Goal: Entertainment & Leisure: Consume media (video, audio)

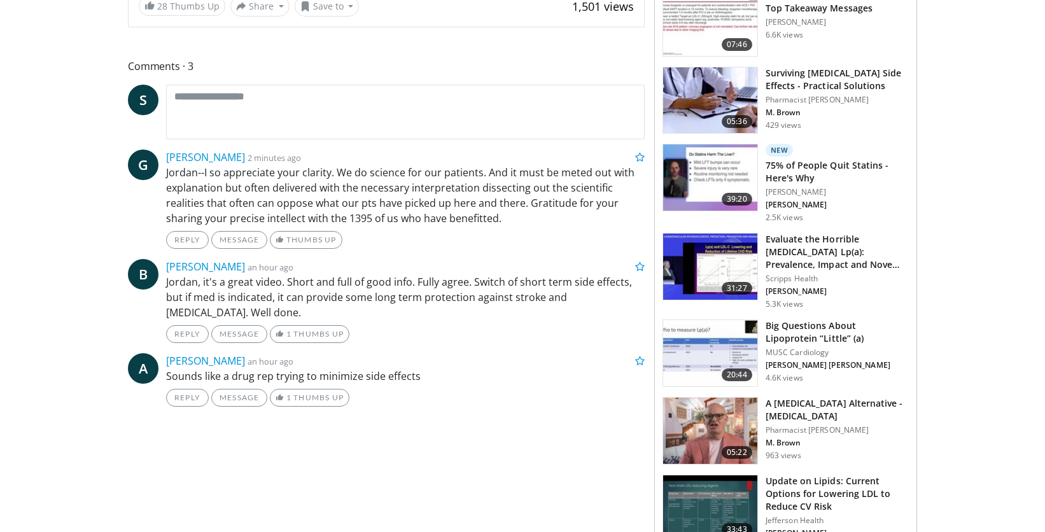
scroll to position [488, 0]
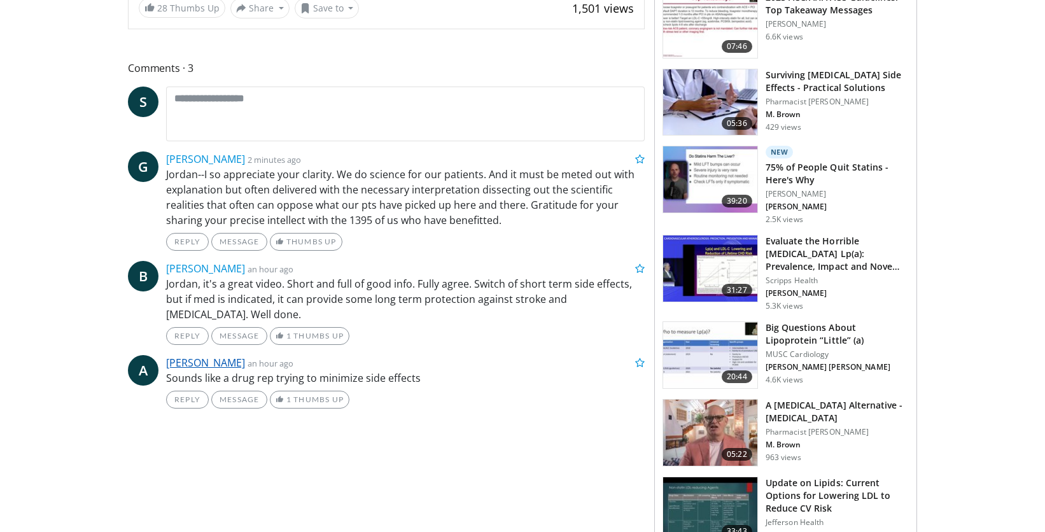
click at [229, 365] on link "[PERSON_NAME]" at bounding box center [205, 363] width 79 height 14
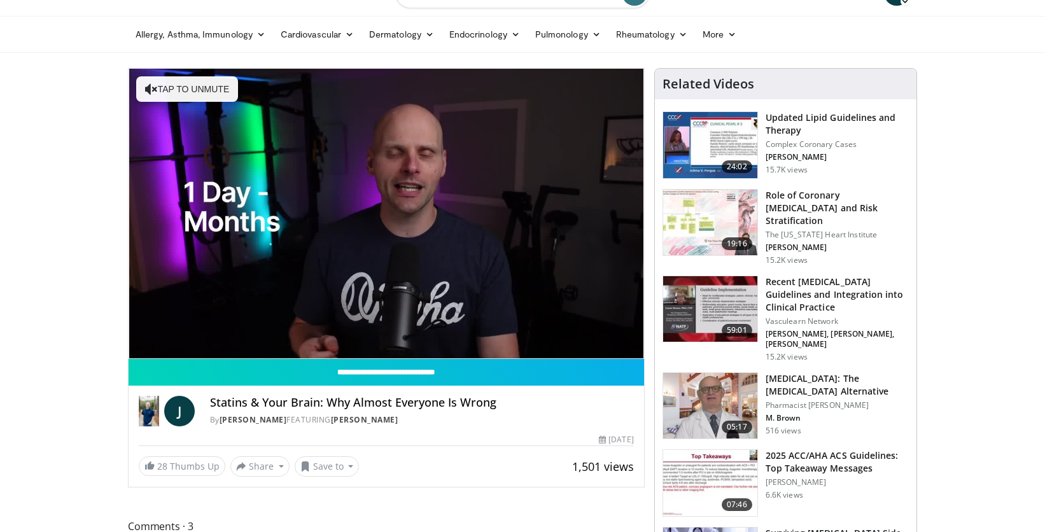
scroll to position [21, 0]
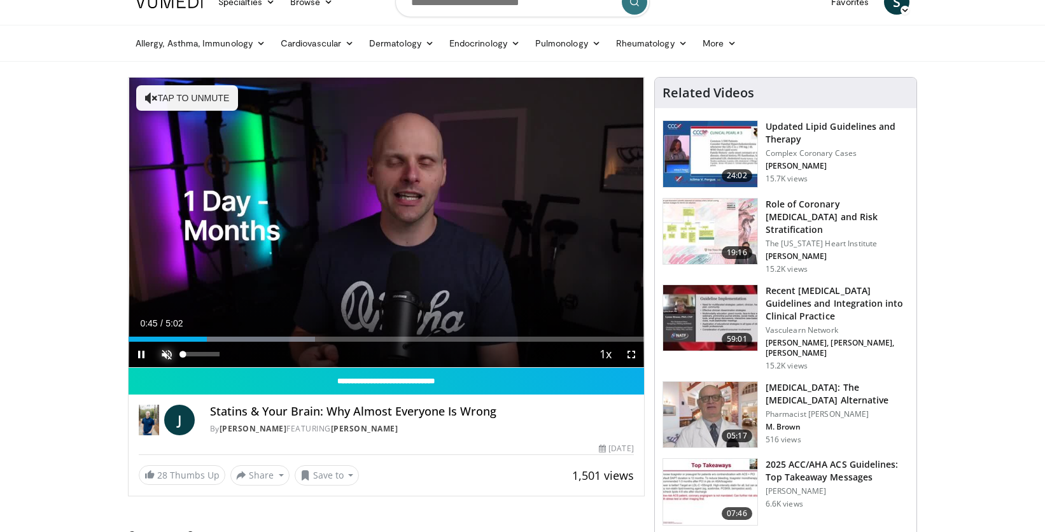
click at [166, 353] on span "Video Player" at bounding box center [166, 354] width 25 height 25
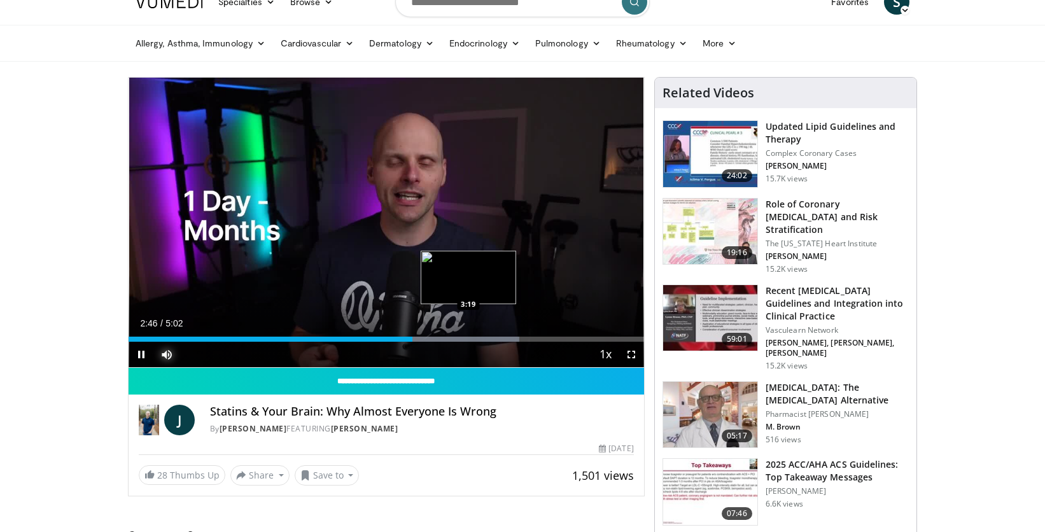
click at [468, 339] on div "Progress Bar" at bounding box center [436, 339] width 166 height 5
